Goal: Information Seeking & Learning: Find specific fact

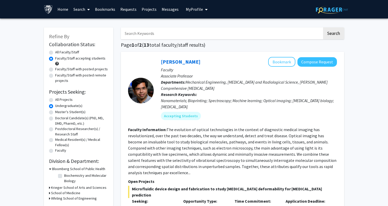
click at [169, 33] on input "Search Keywords" at bounding box center [221, 33] width 201 height 12
type input "[PERSON_NAME]"
click at [323, 27] on button "Search" at bounding box center [333, 33] width 21 height 12
radio input "true"
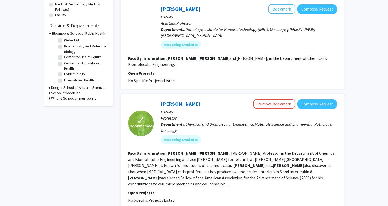
scroll to position [159, 0]
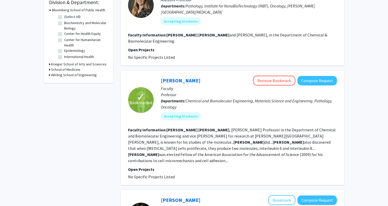
click at [197, 148] on fg-read-more "[PERSON_NAME] , [PERSON_NAME] Professor in the Department of Chemical and Biomo…" at bounding box center [231, 145] width 207 height 36
click at [170, 77] on link "[PERSON_NAME]" at bounding box center [180, 80] width 39 height 6
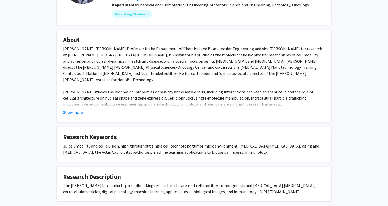
scroll to position [67, 0]
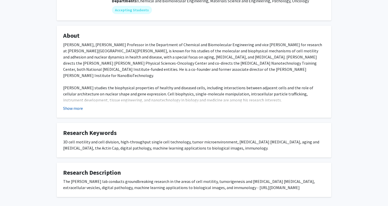
click at [77, 109] on button "Show more" at bounding box center [73, 108] width 20 height 6
